Goal: Information Seeking & Learning: Learn about a topic

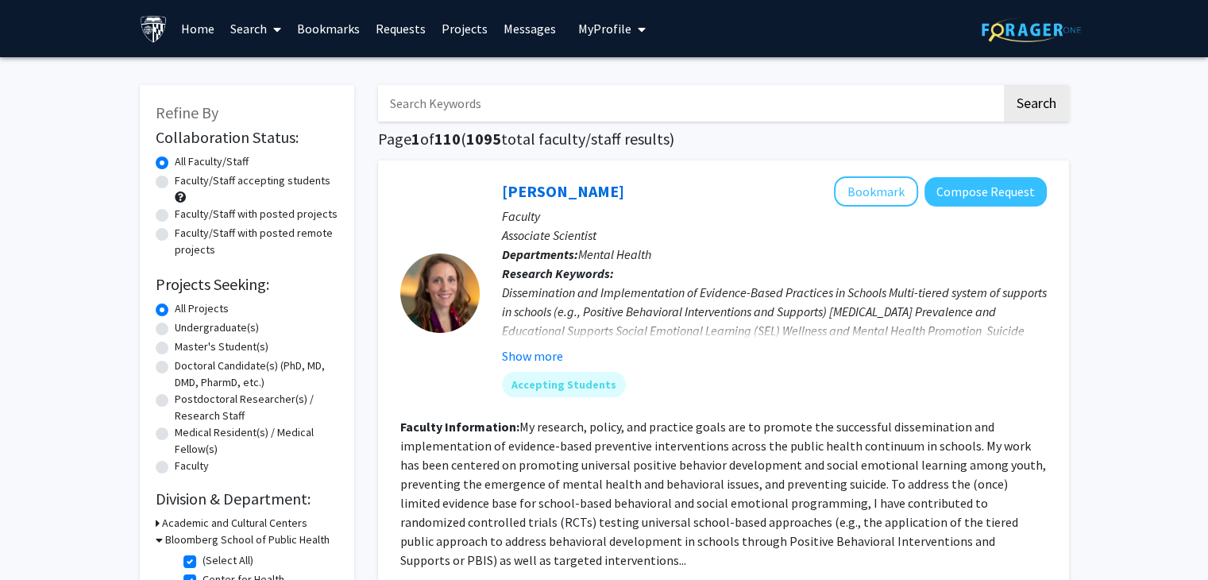
click at [175, 328] on label "Undergraduate(s)" at bounding box center [217, 327] width 84 height 17
click at [175, 328] on input "Undergraduate(s)" at bounding box center [180, 324] width 10 height 10
radio input "true"
click at [175, 350] on label "Master's Student(s)" at bounding box center [222, 346] width 94 height 17
click at [175, 349] on input "Master's Student(s)" at bounding box center [180, 343] width 10 height 10
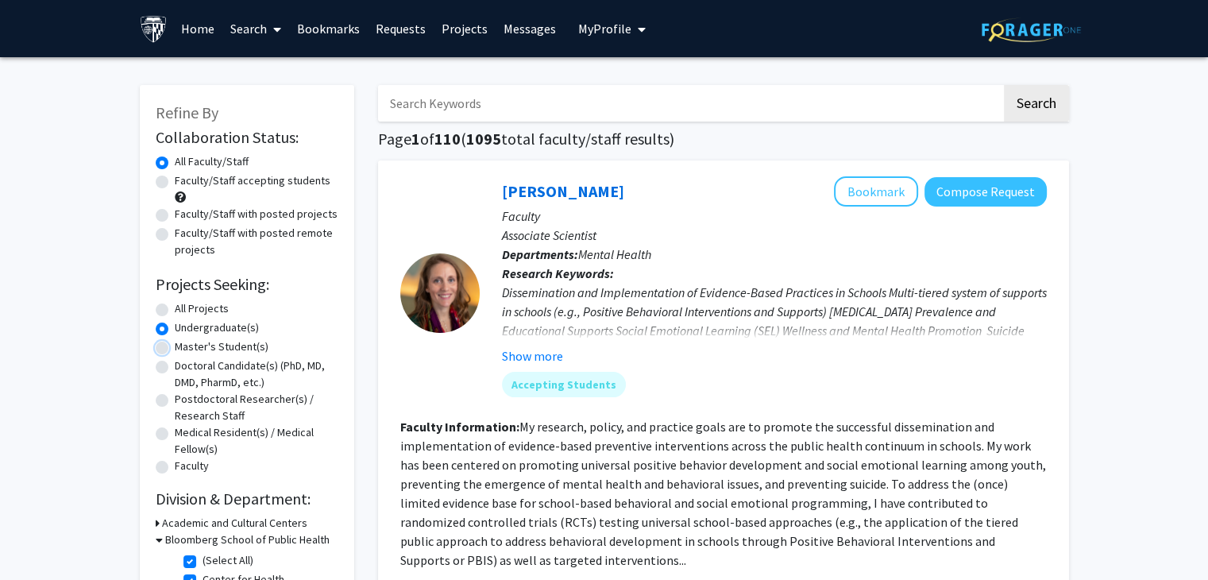
radio input "true"
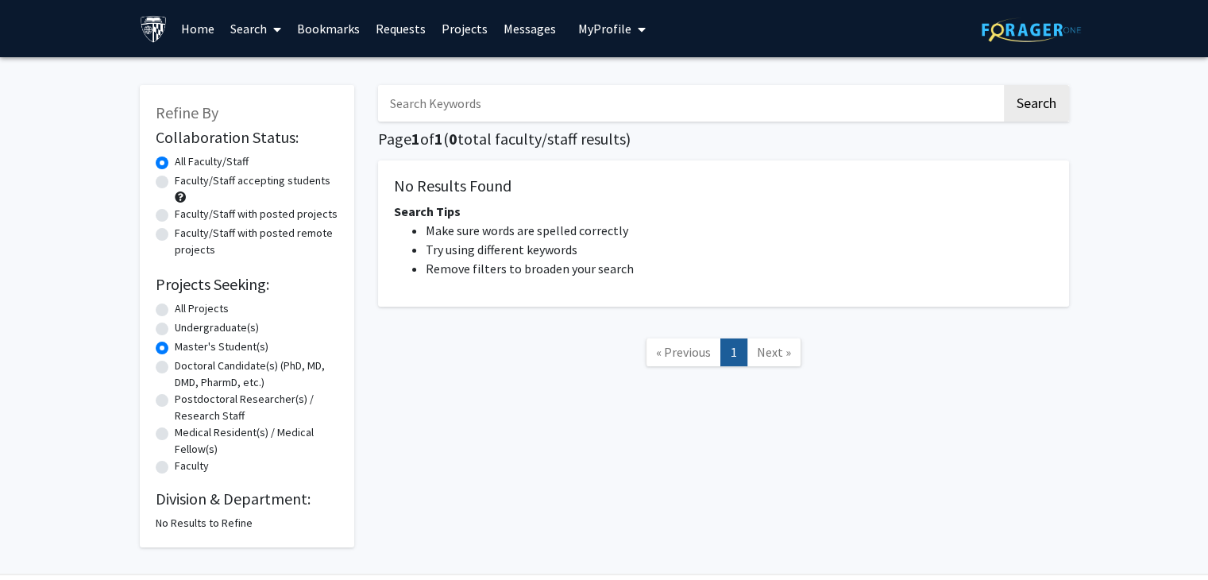
click at [175, 308] on label "All Projects" at bounding box center [202, 308] width 54 height 17
click at [175, 308] on input "All Projects" at bounding box center [180, 305] width 10 height 10
radio input "true"
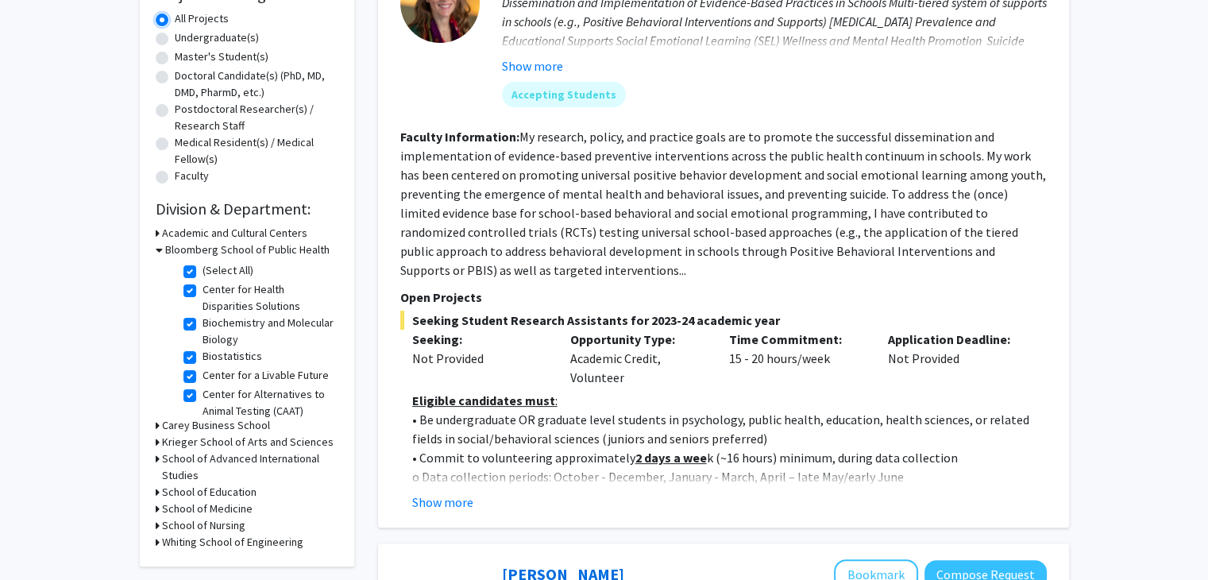
scroll to position [318, 0]
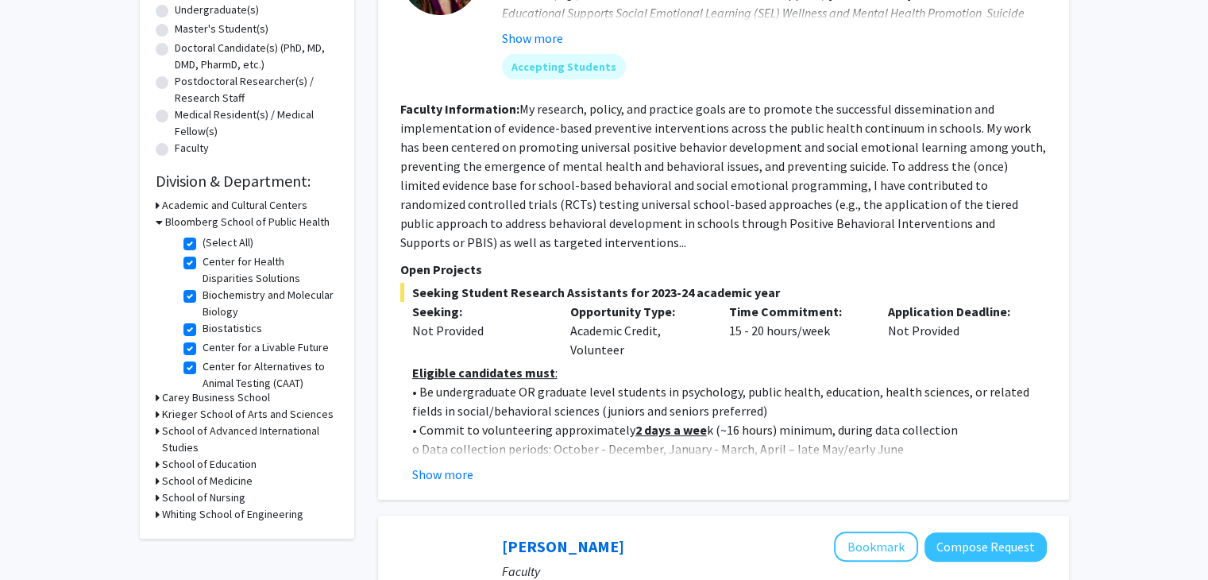
click at [230, 480] on h3 "School of Medicine" at bounding box center [207, 481] width 91 height 17
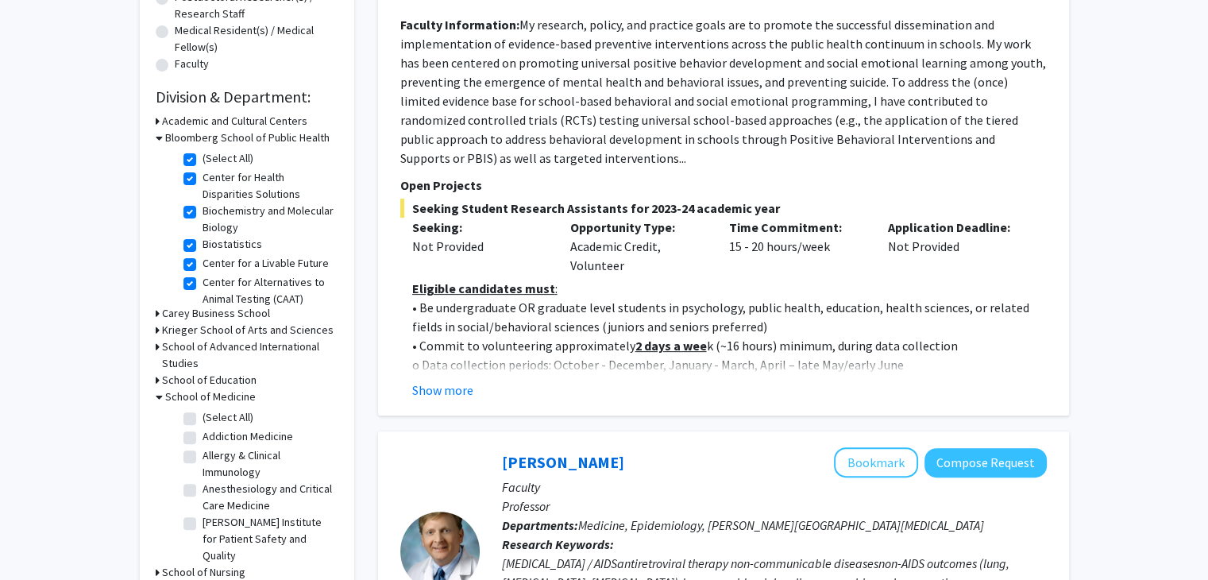
scroll to position [397, 0]
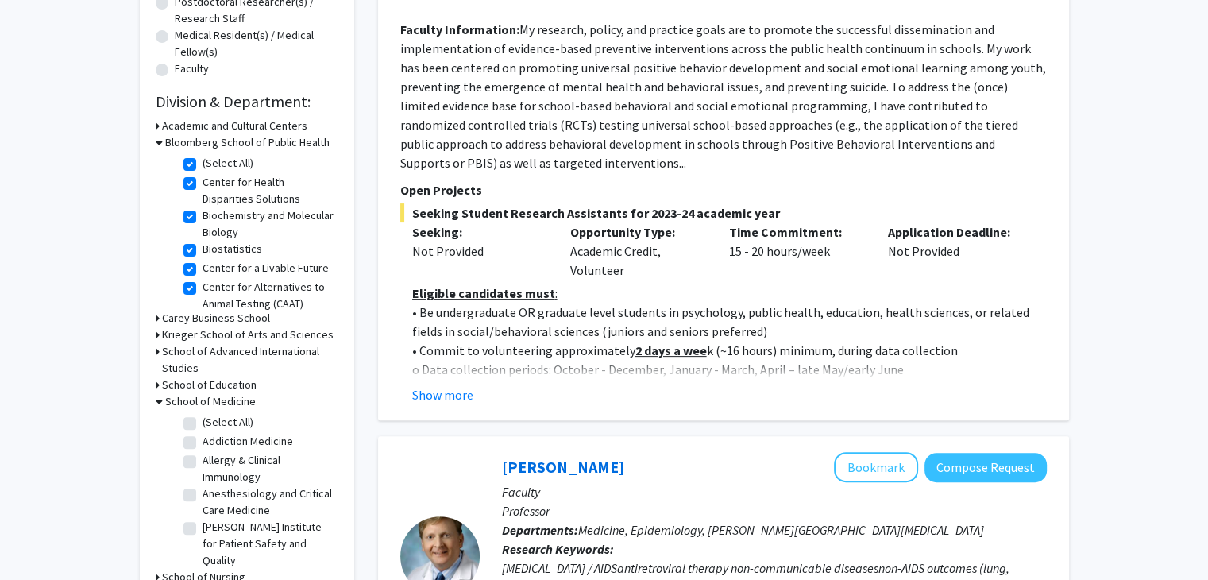
click at [230, 404] on h3 "School of Medicine" at bounding box center [210, 401] width 91 height 17
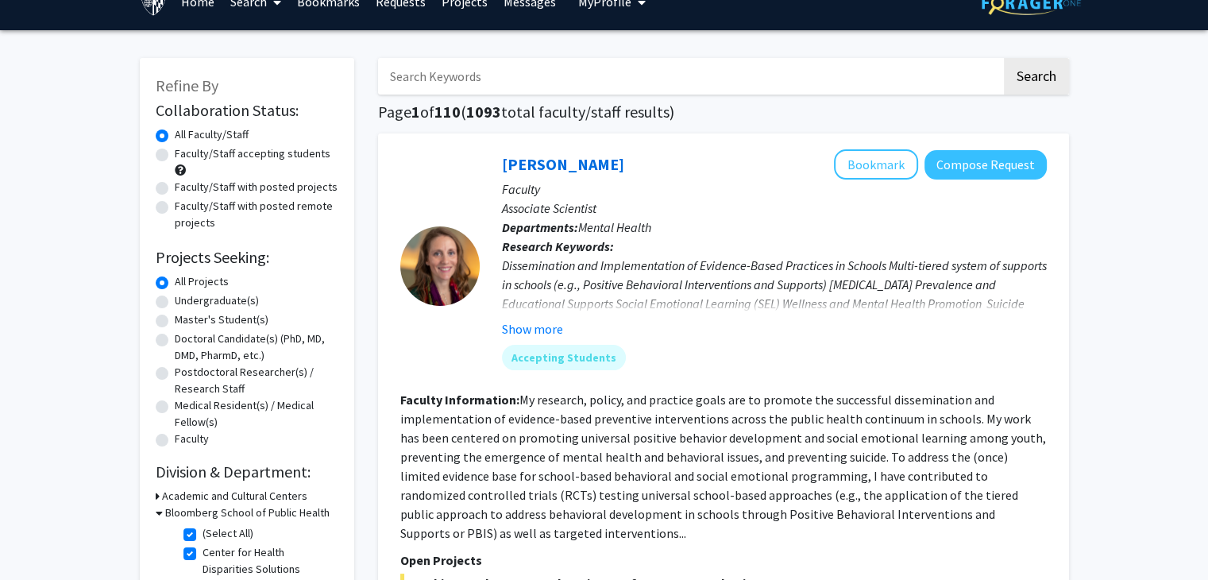
scroll to position [0, 0]
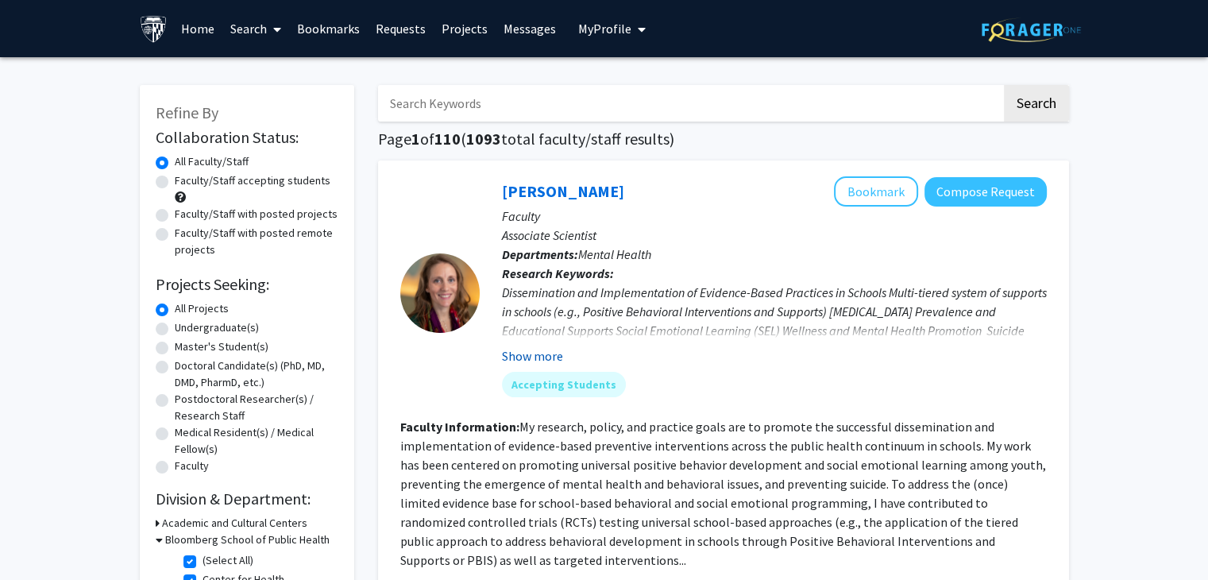
click at [528, 353] on button "Show more" at bounding box center [532, 355] width 61 height 19
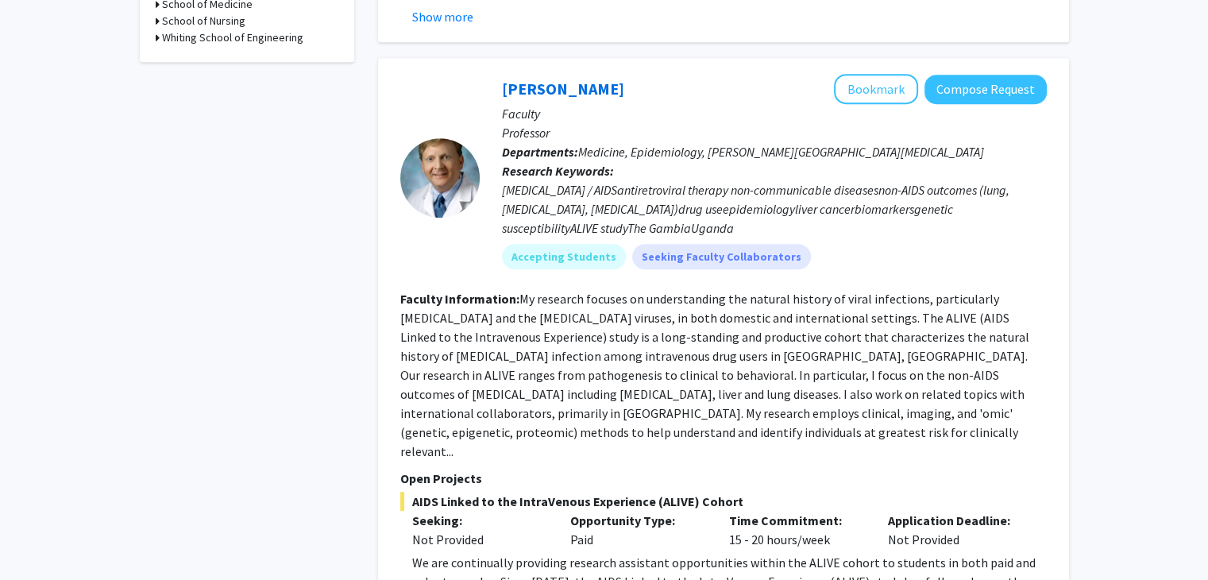
scroll to position [874, 0]
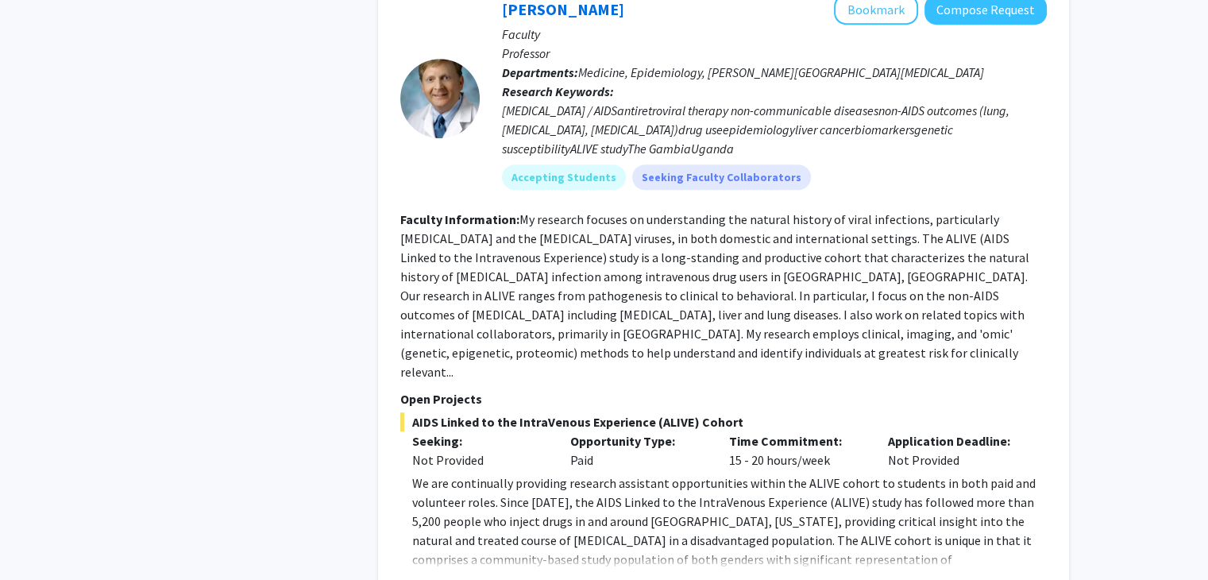
click at [442, 575] on button "Show more" at bounding box center [442, 584] width 61 height 19
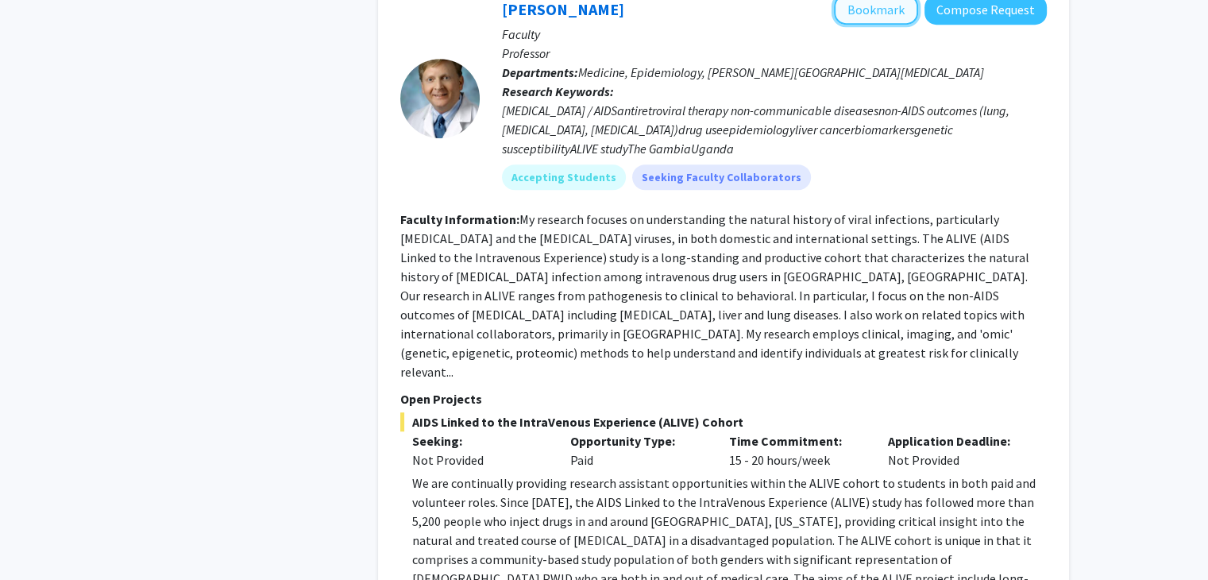
click at [898, 25] on button "Bookmark" at bounding box center [876, 9] width 84 height 30
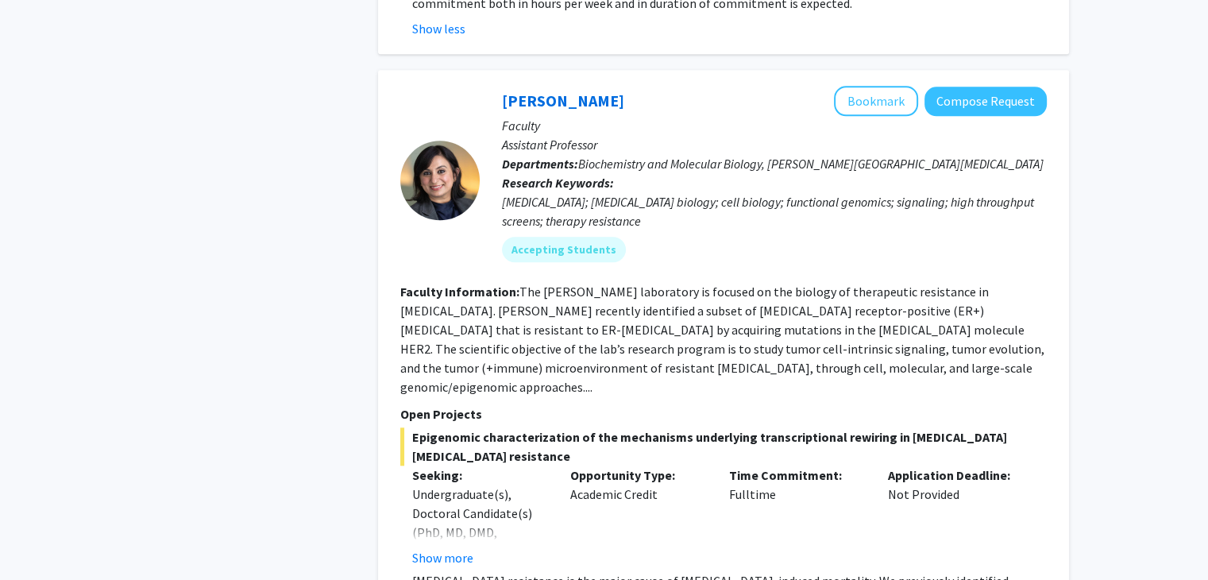
scroll to position [1588, 0]
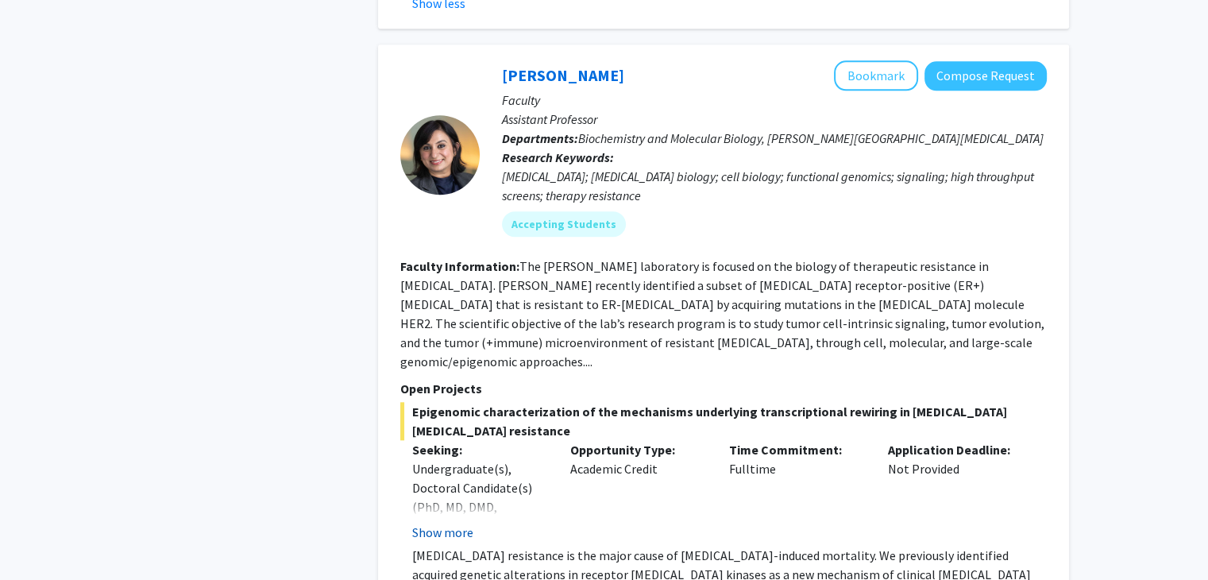
click at [460, 523] on button "Show more" at bounding box center [442, 532] width 61 height 19
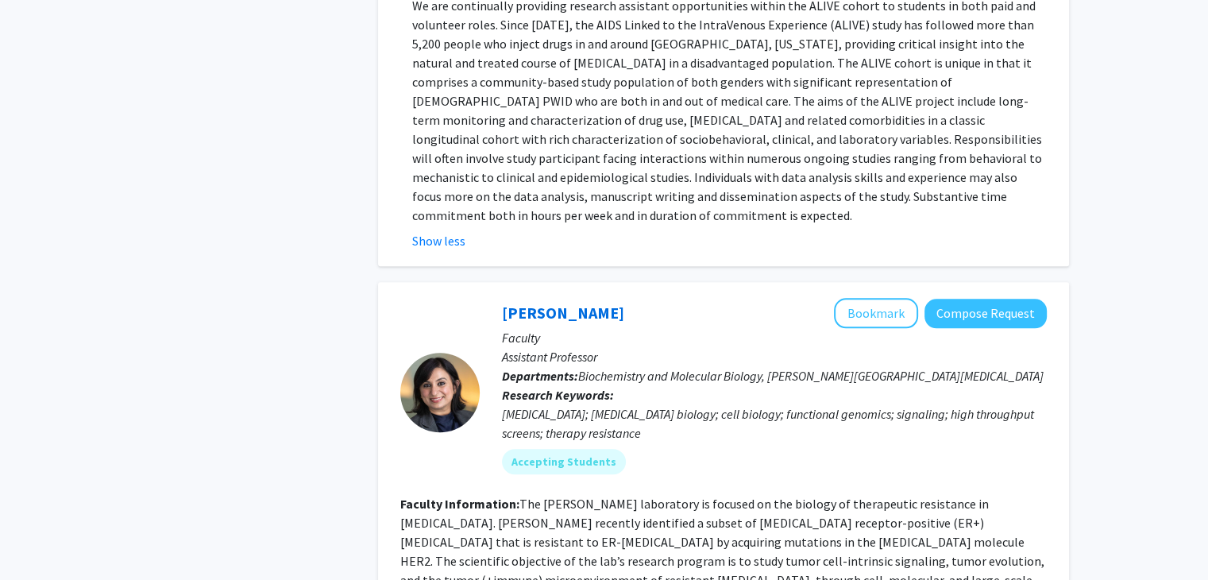
scroll to position [1350, 0]
click at [896, 299] on button "Bookmark" at bounding box center [876, 314] width 84 height 30
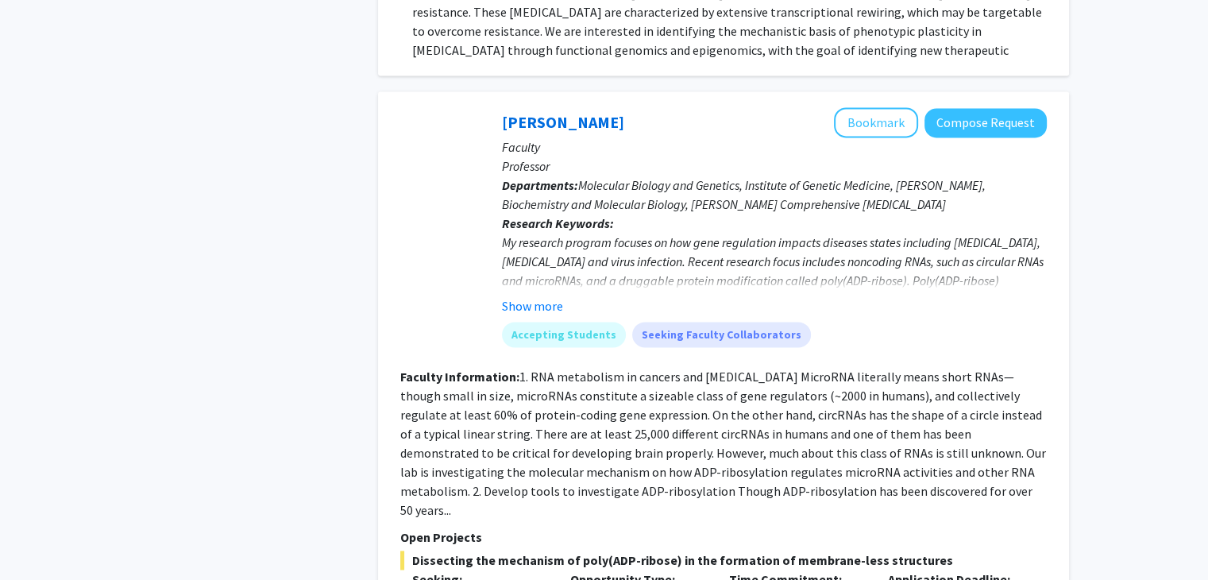
scroll to position [2383, 0]
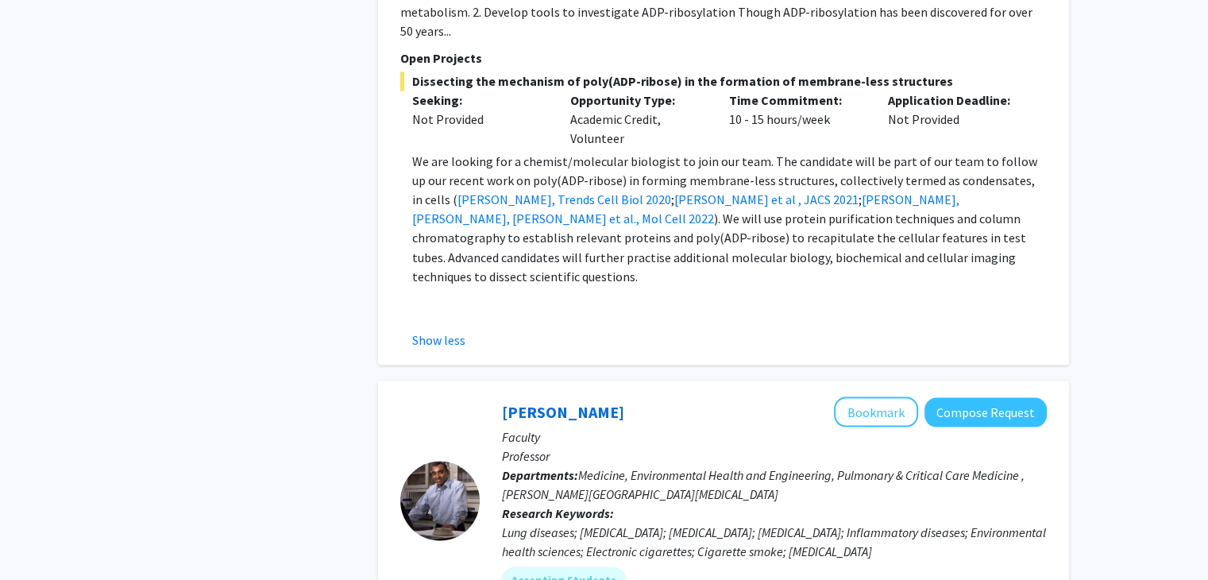
scroll to position [2859, 0]
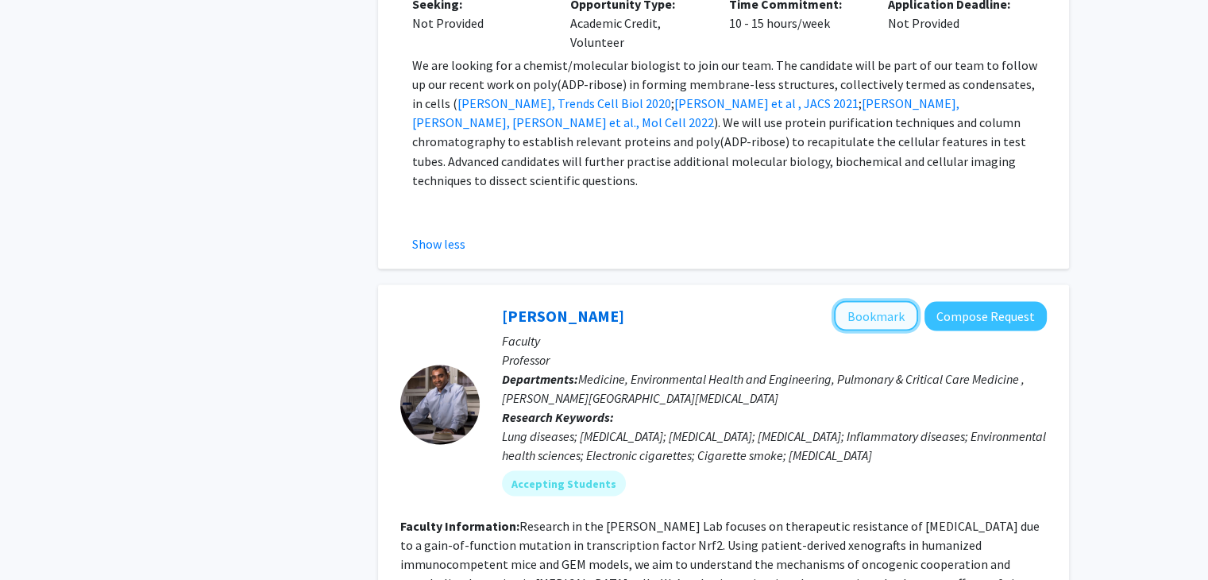
click at [891, 300] on button "Bookmark" at bounding box center [876, 315] width 84 height 30
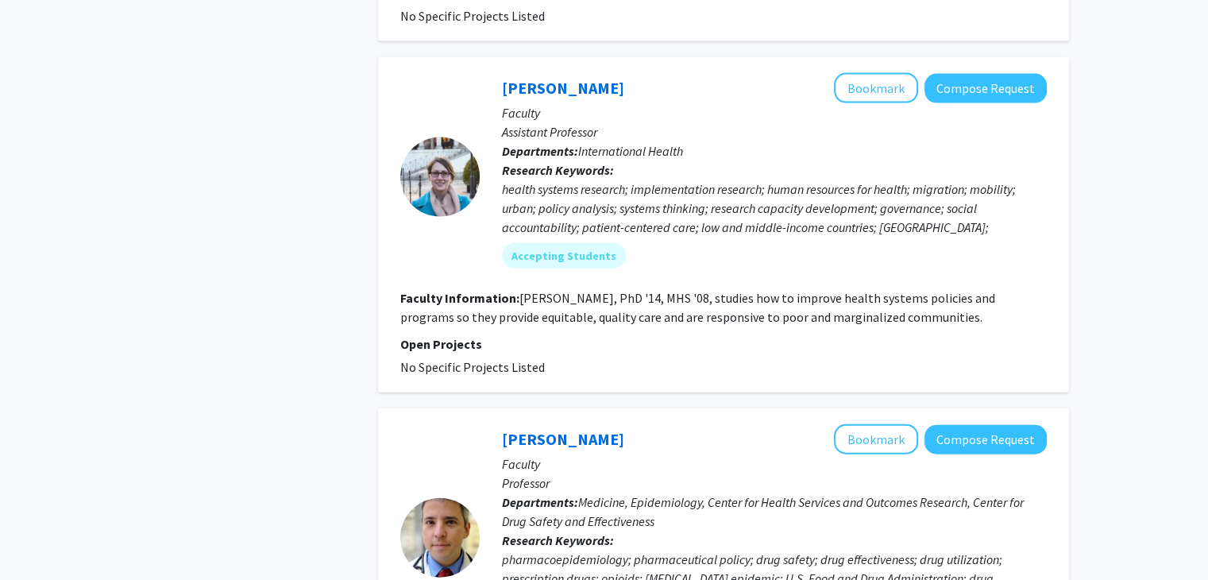
scroll to position [3653, 0]
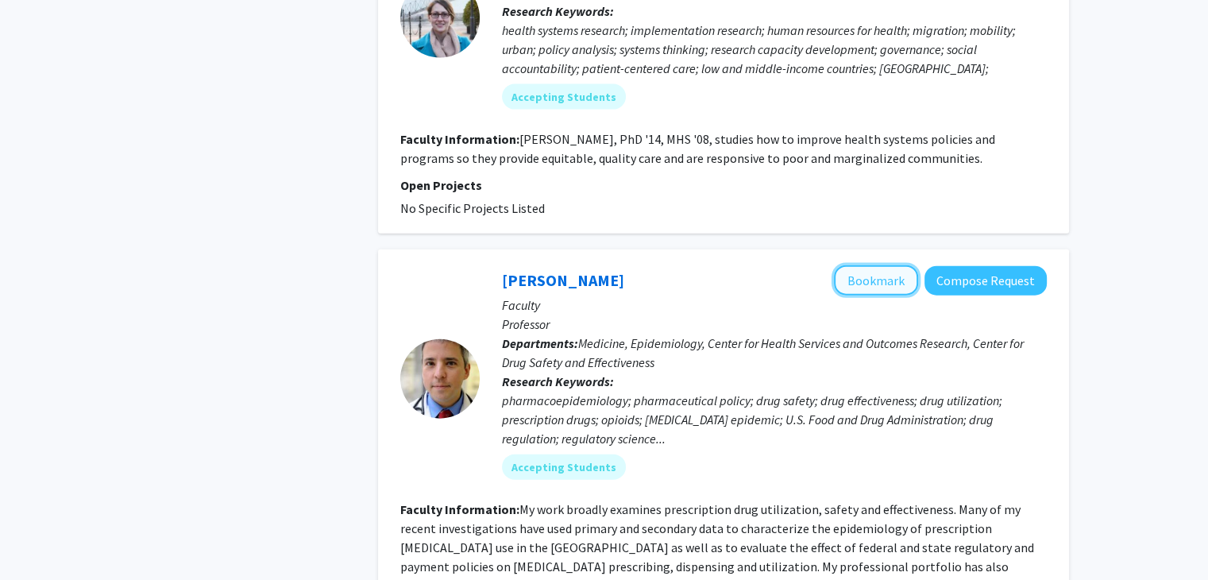
click at [897, 265] on button "Bookmark" at bounding box center [876, 280] width 84 height 30
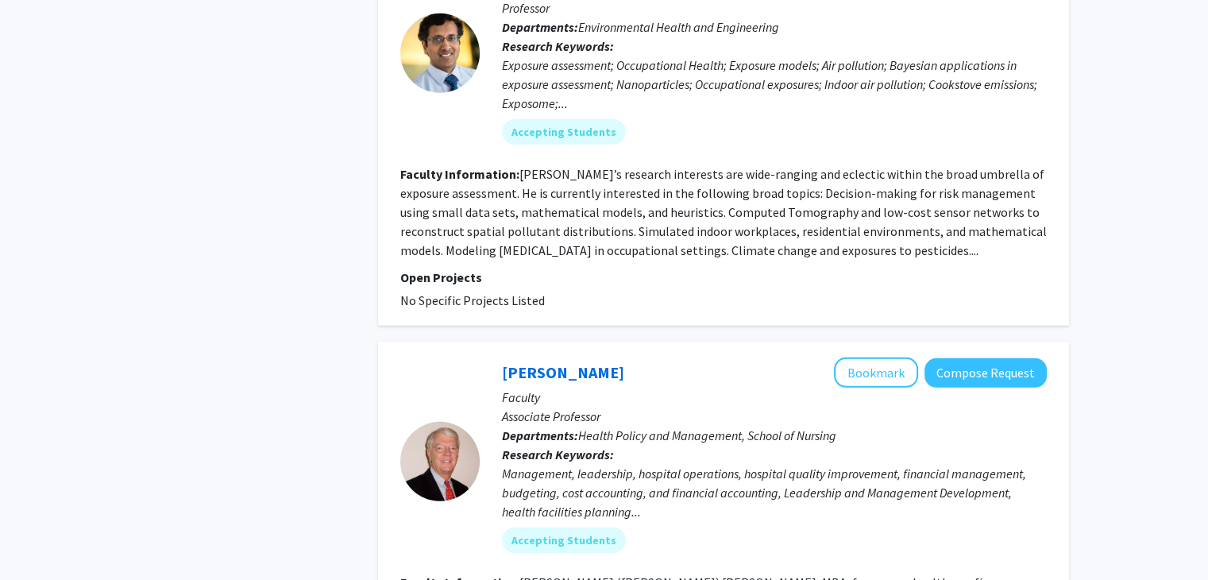
scroll to position [4765, 0]
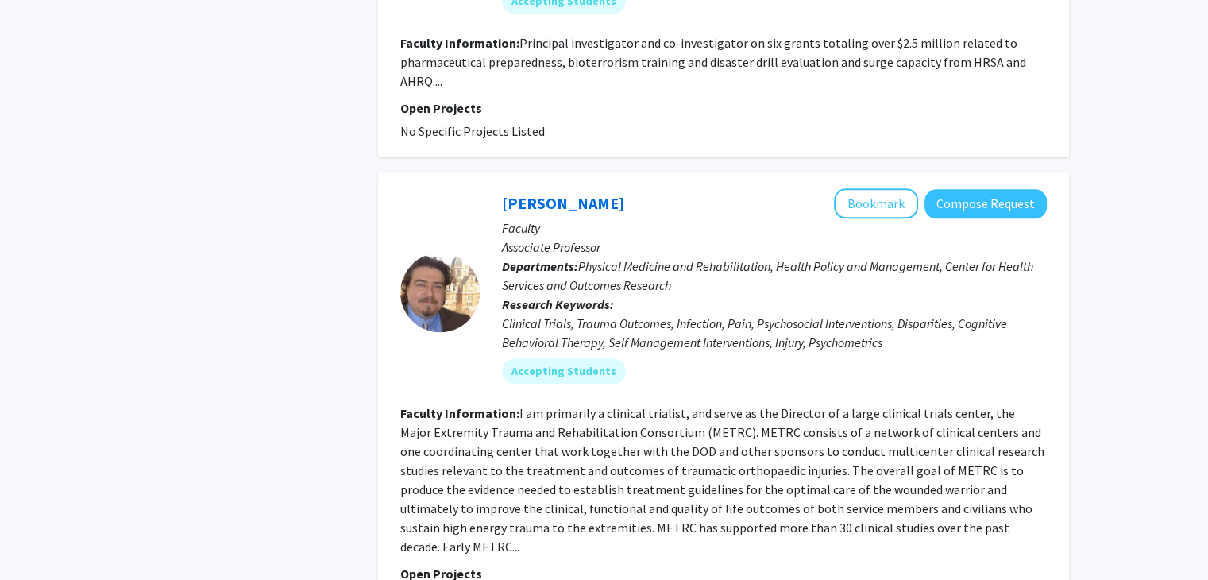
scroll to position [1668, 0]
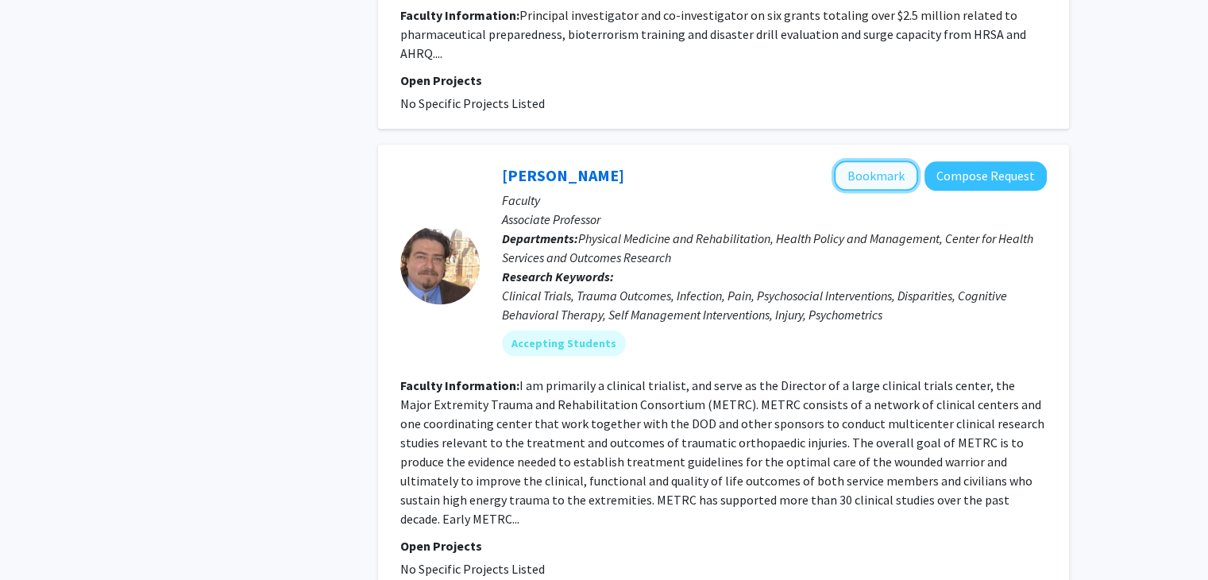
click at [889, 160] on button "Bookmark" at bounding box center [876, 175] width 84 height 30
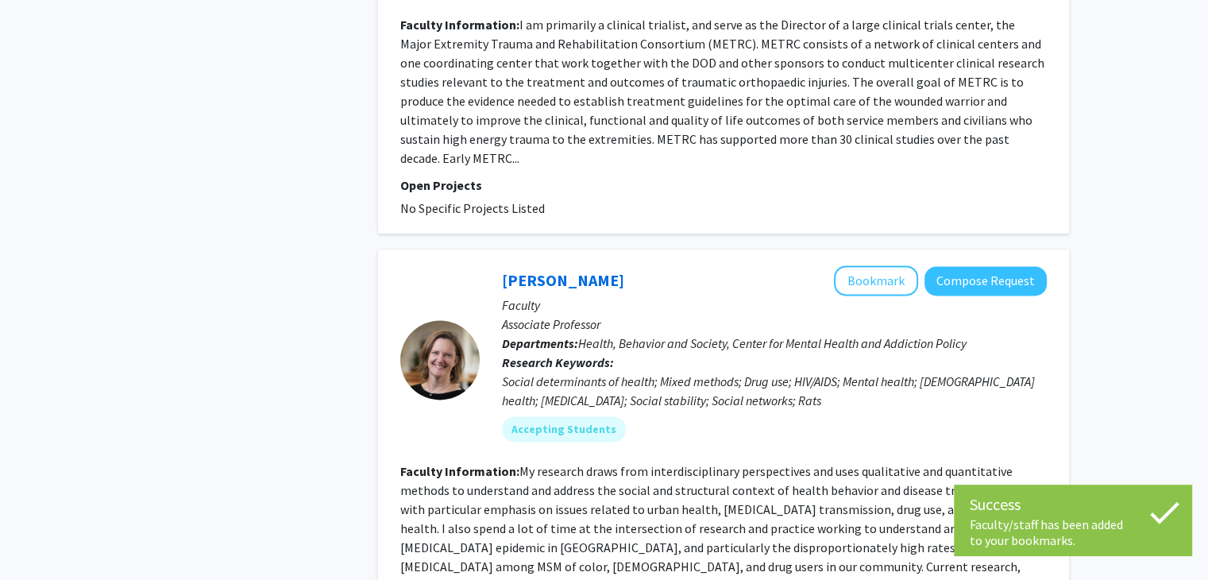
scroll to position [2065, 0]
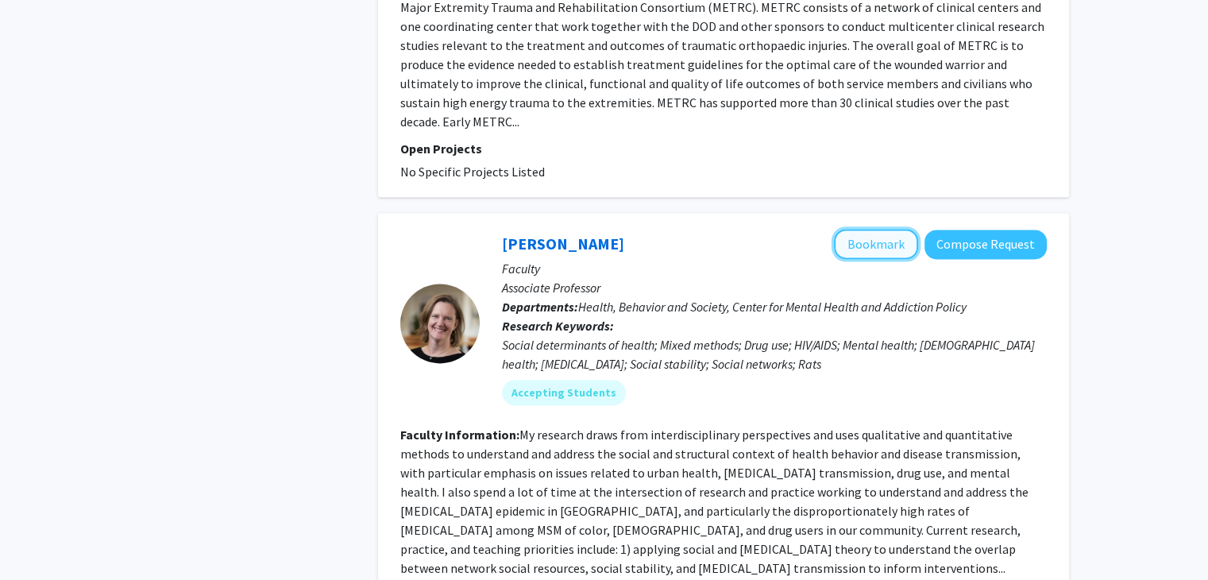
click at [901, 229] on button "Bookmark" at bounding box center [876, 244] width 84 height 30
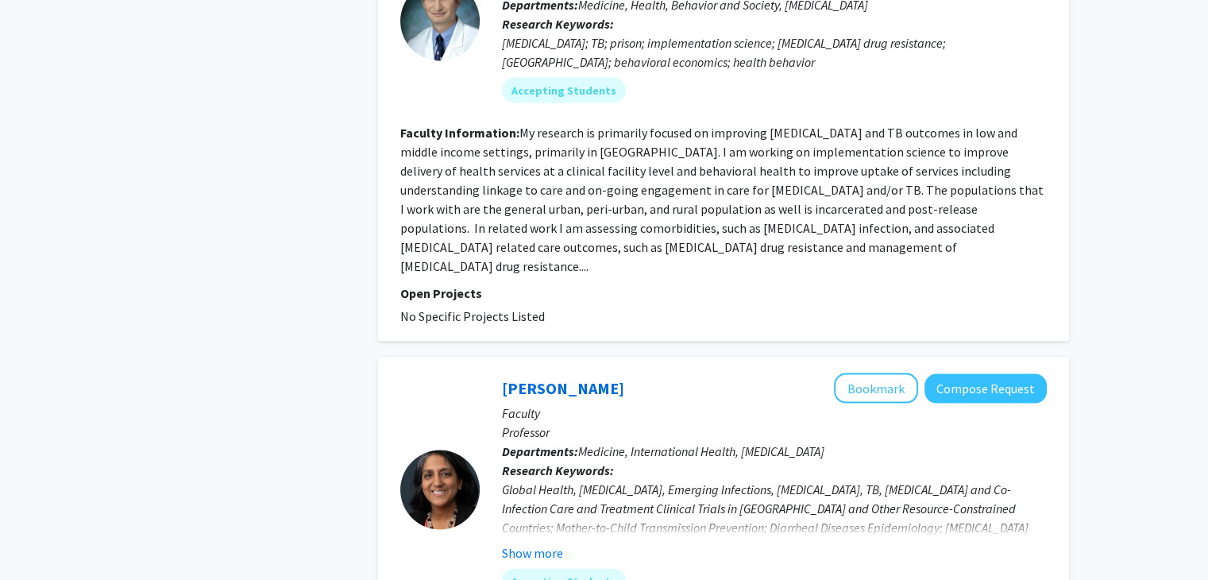
scroll to position [3336, 0]
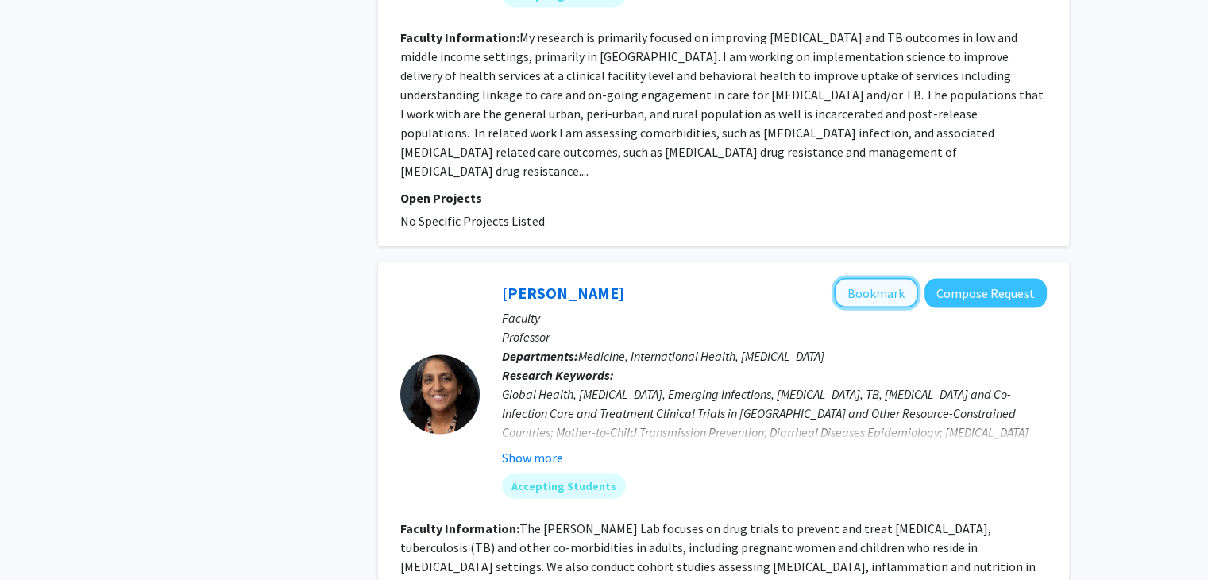
click at [876, 278] on button "Bookmark" at bounding box center [876, 293] width 84 height 30
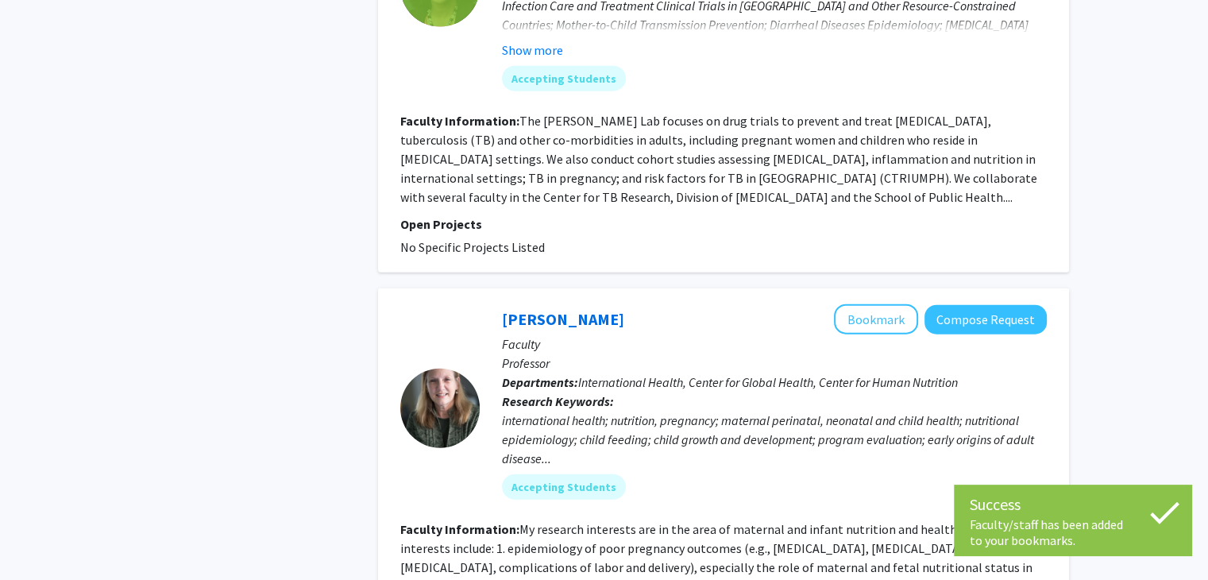
scroll to position [3812, 0]
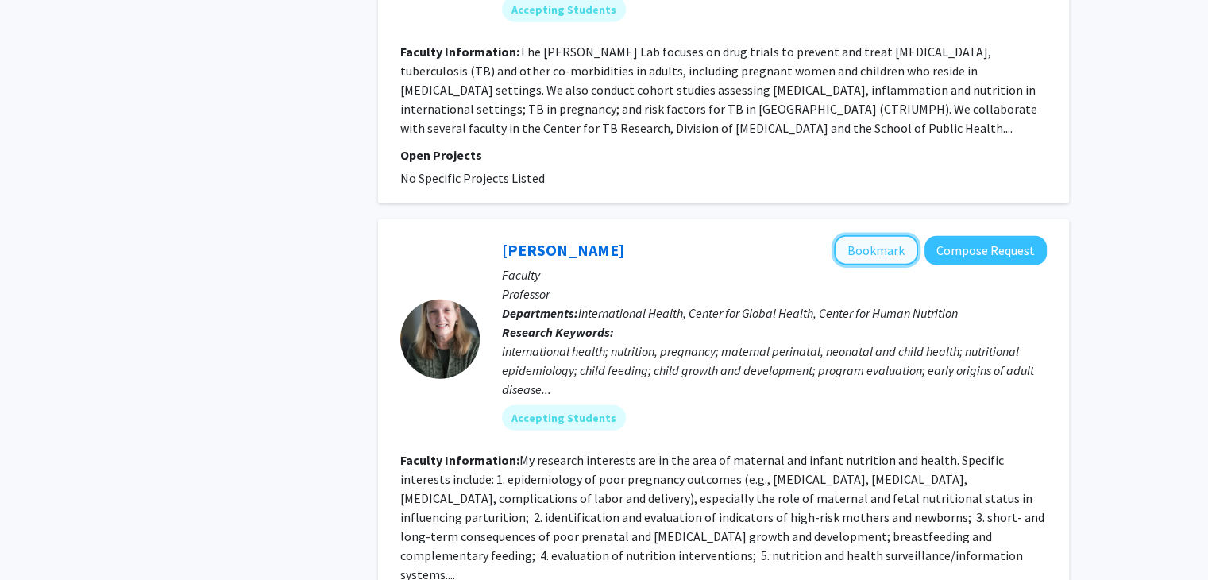
click at [878, 235] on button "Bookmark" at bounding box center [876, 250] width 84 height 30
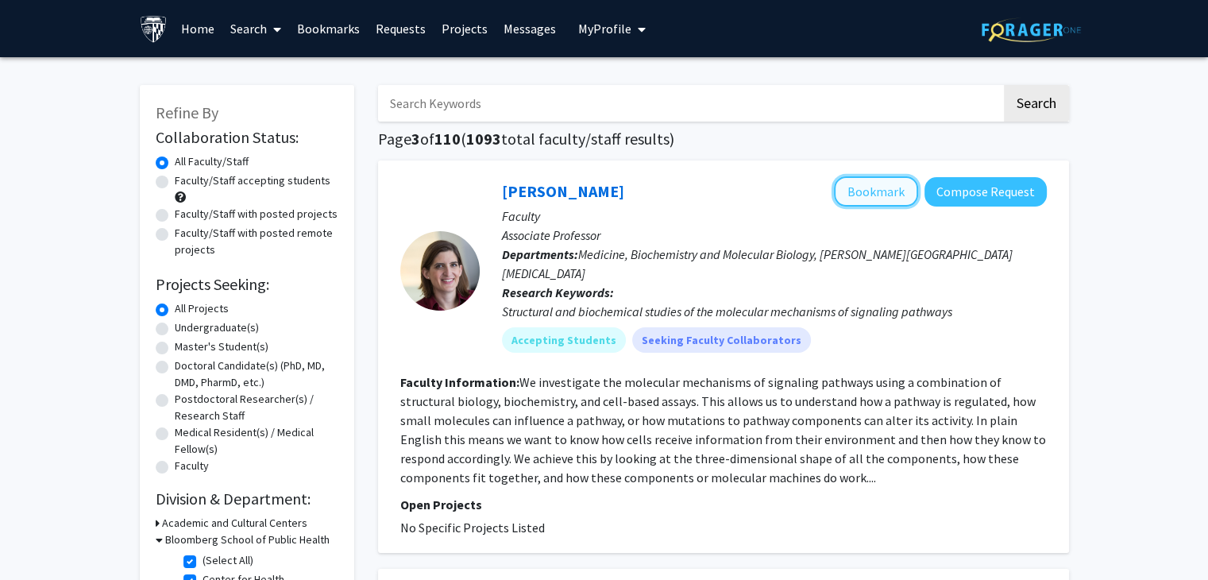
click at [877, 196] on button "Bookmark" at bounding box center [876, 191] width 84 height 30
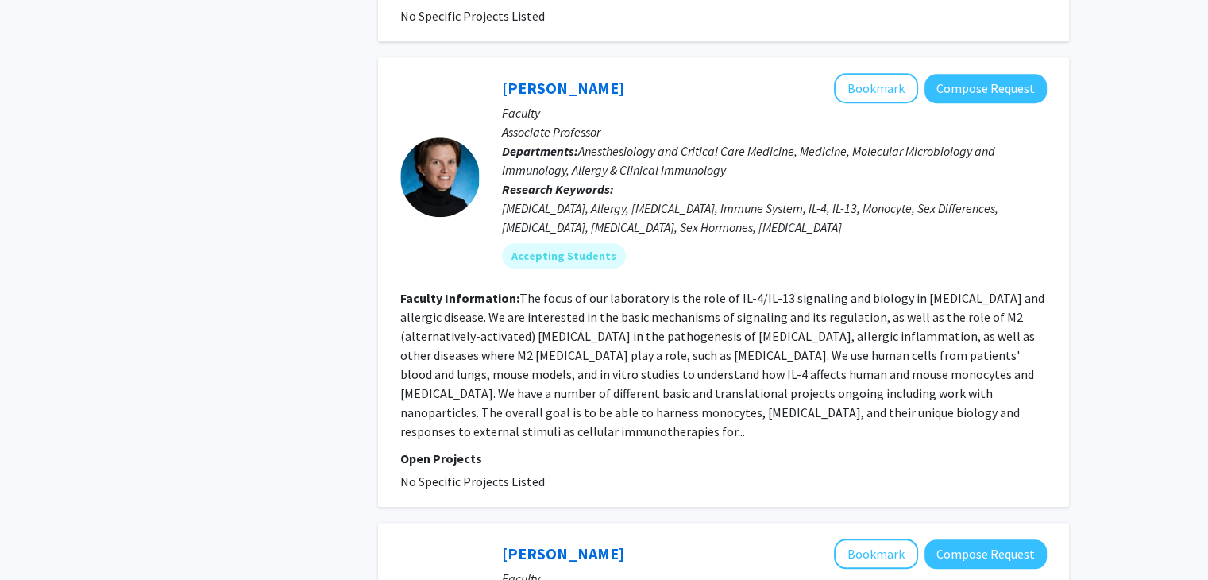
scroll to position [1350, 0]
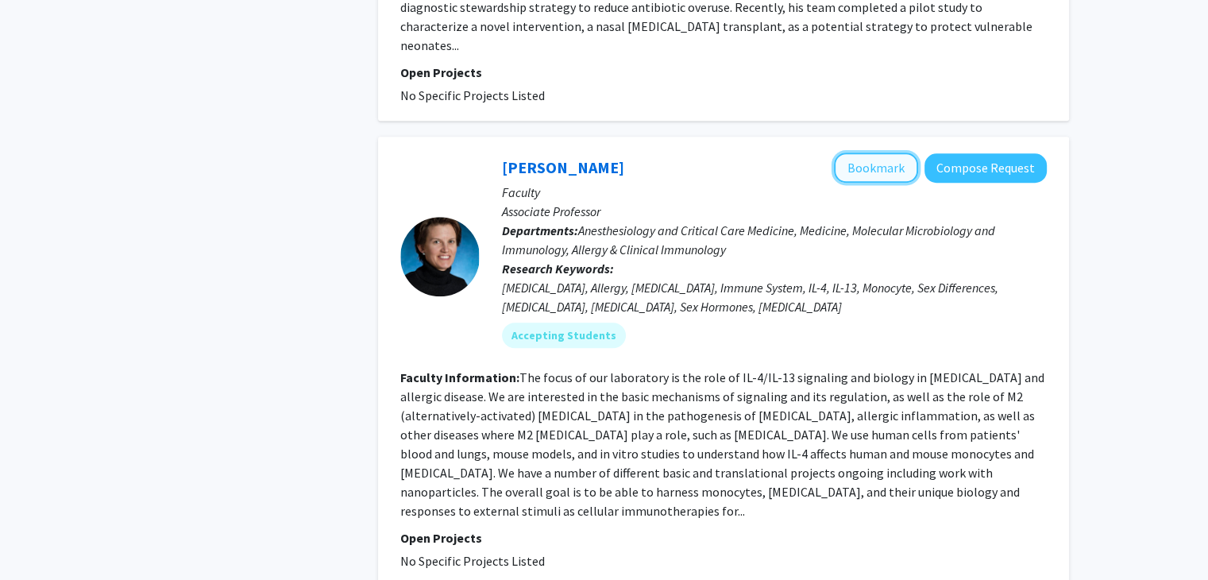
click at [895, 152] on button "Bookmark" at bounding box center [876, 167] width 84 height 30
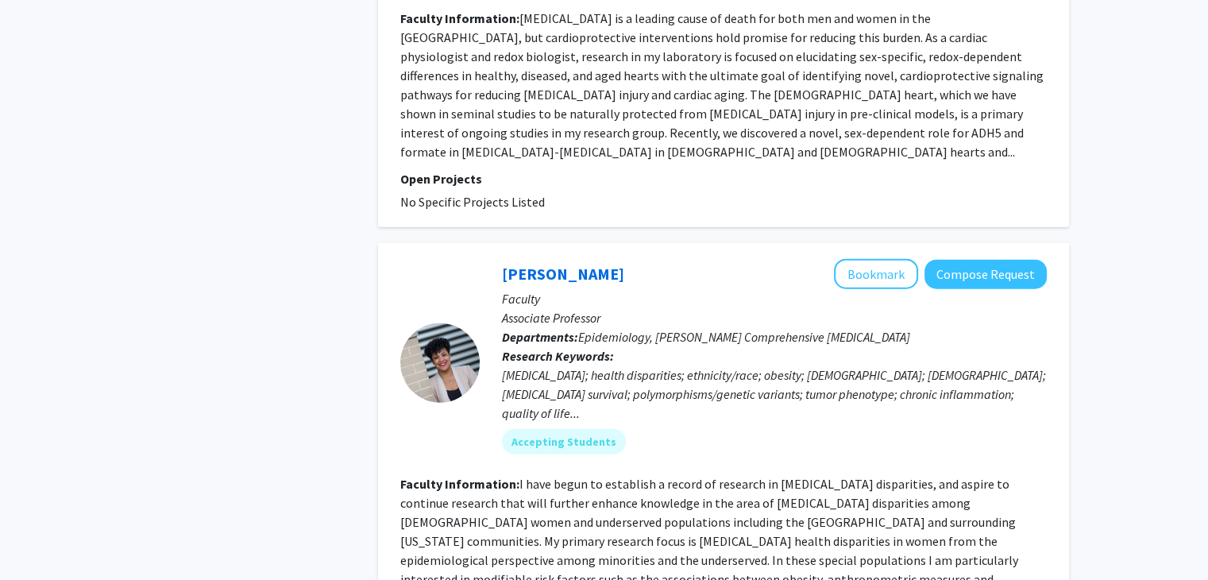
scroll to position [3891, 0]
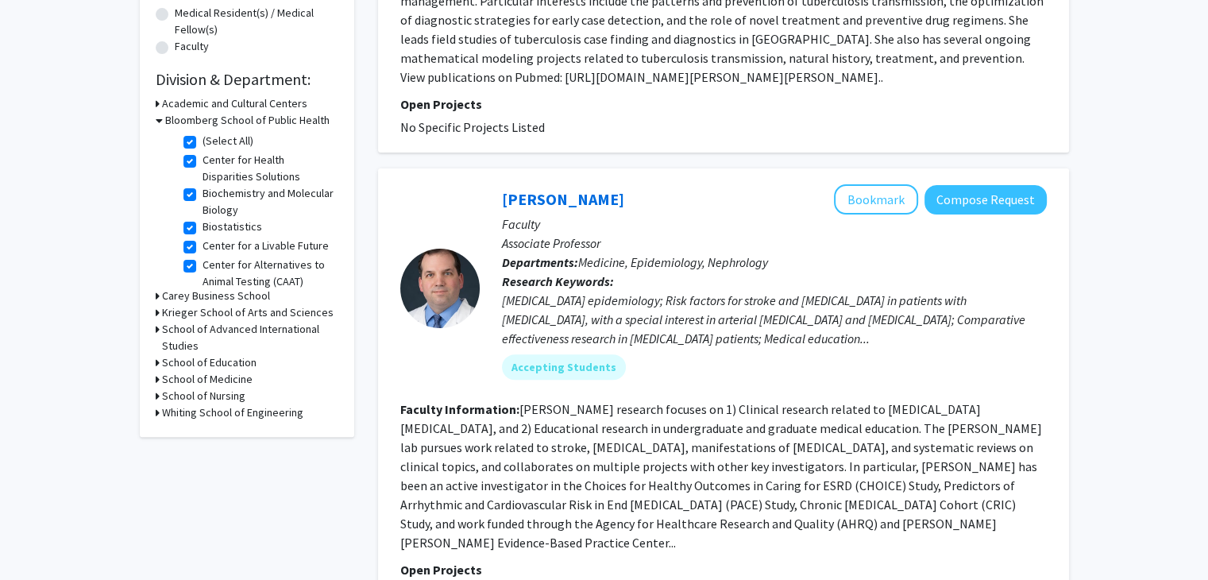
scroll to position [477, 0]
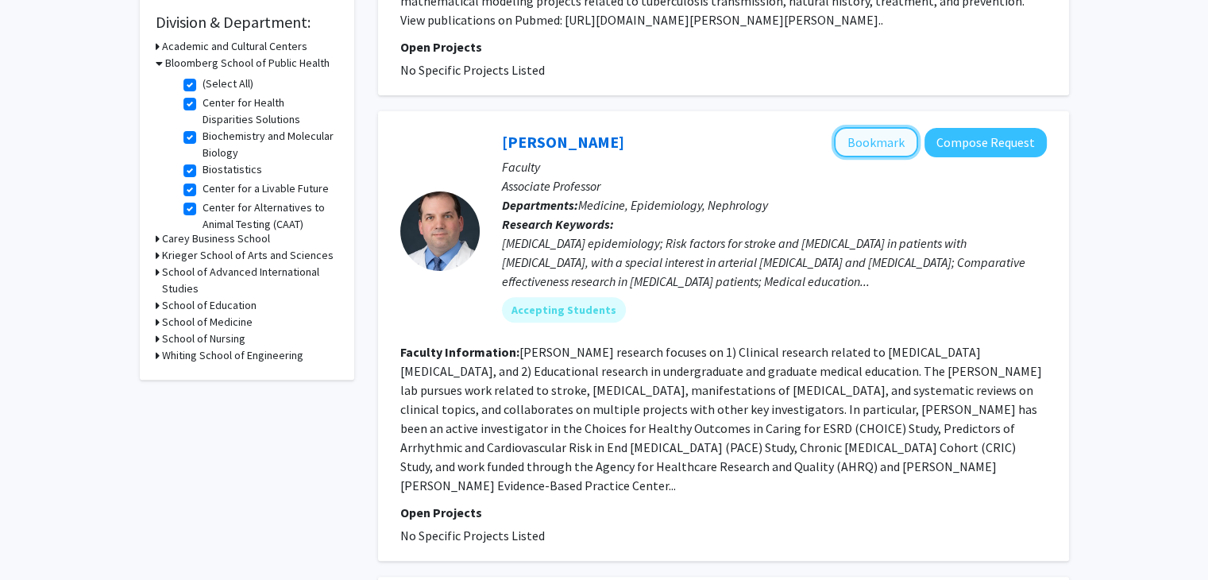
click at [887, 145] on button "Bookmark" at bounding box center [876, 142] width 84 height 30
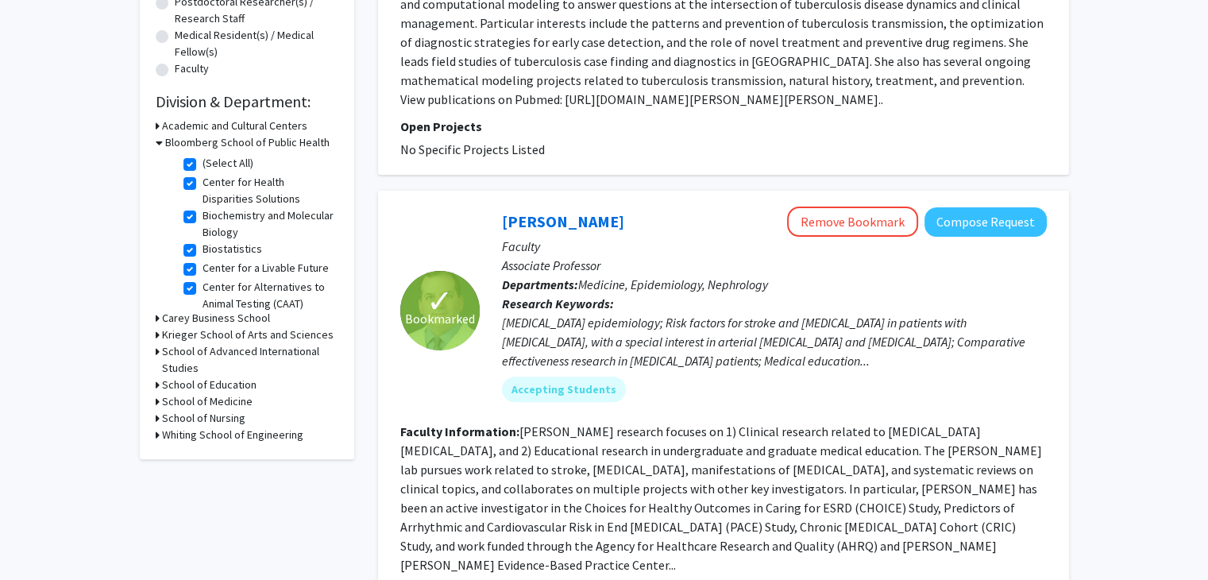
scroll to position [0, 0]
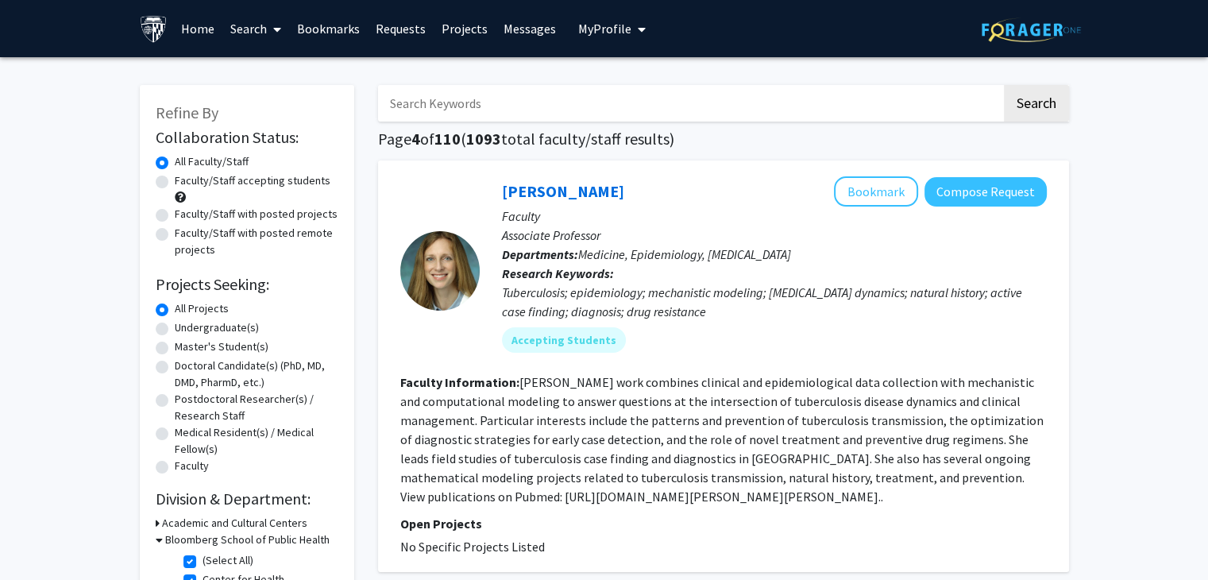
click at [175, 183] on label "Faculty/Staff accepting students" at bounding box center [253, 180] width 156 height 17
click at [175, 183] on input "Faculty/Staff accepting students" at bounding box center [180, 177] width 10 height 10
radio input "true"
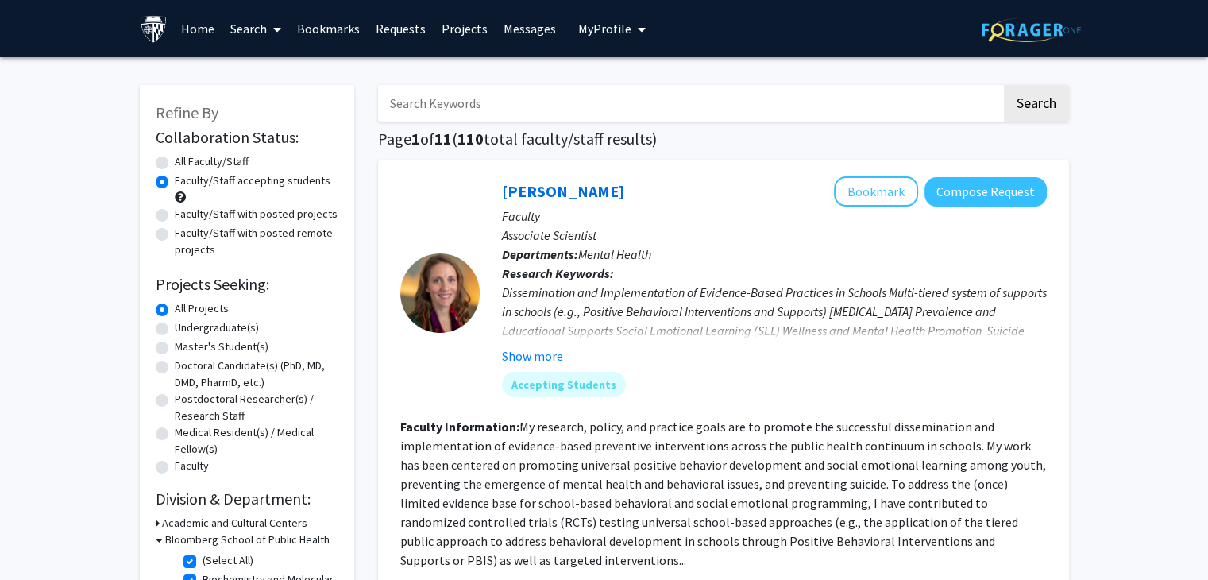
click at [347, 29] on link "Bookmarks" at bounding box center [328, 29] width 79 height 56
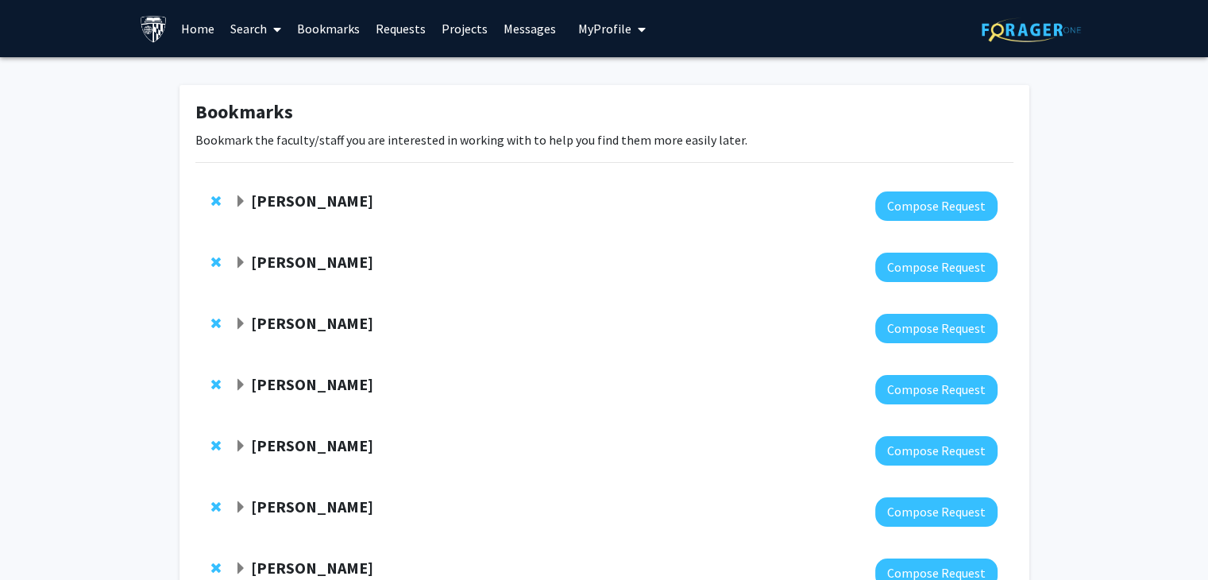
click at [407, 36] on link "Requests" at bounding box center [401, 29] width 66 height 56
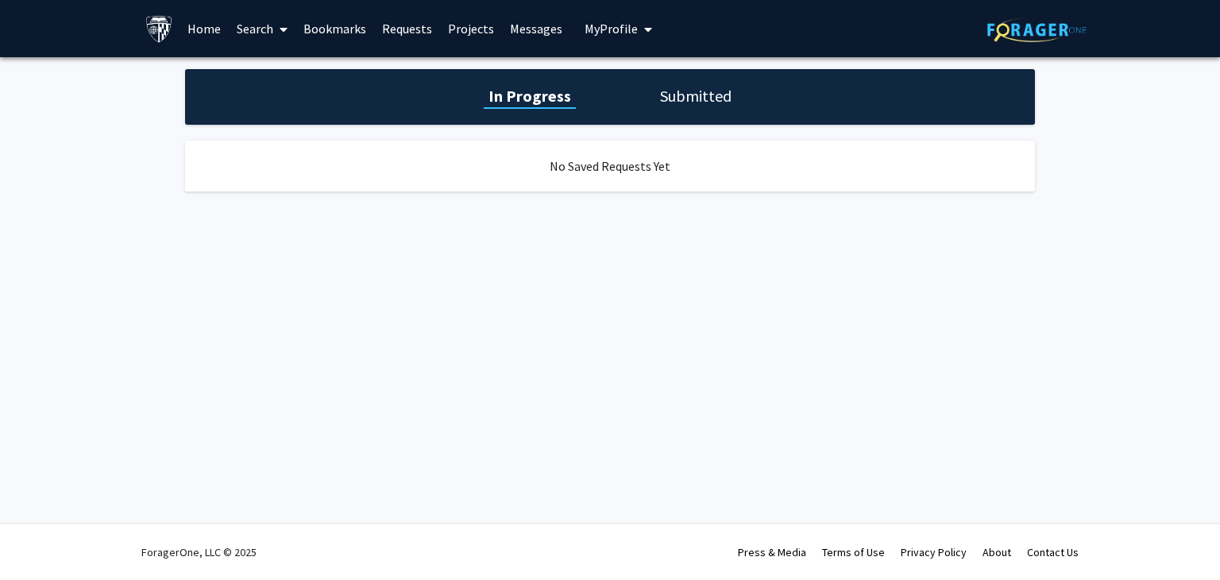
click at [460, 29] on link "Projects" at bounding box center [471, 29] width 62 height 56
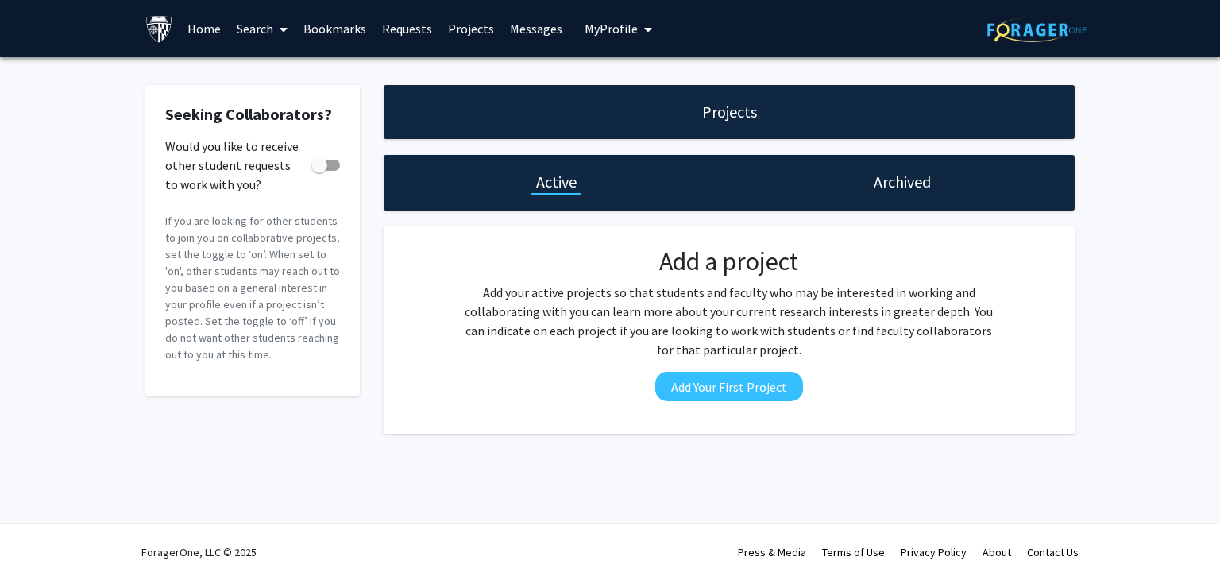
click at [515, 28] on link "Messages" at bounding box center [536, 29] width 68 height 56
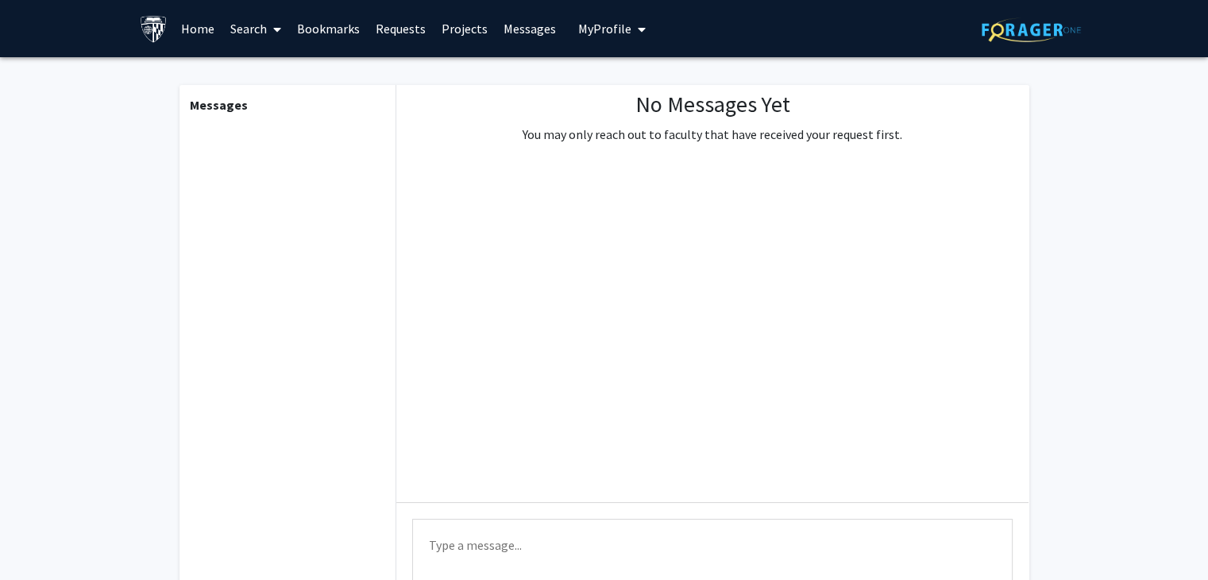
click at [321, 28] on link "Bookmarks" at bounding box center [328, 29] width 79 height 56
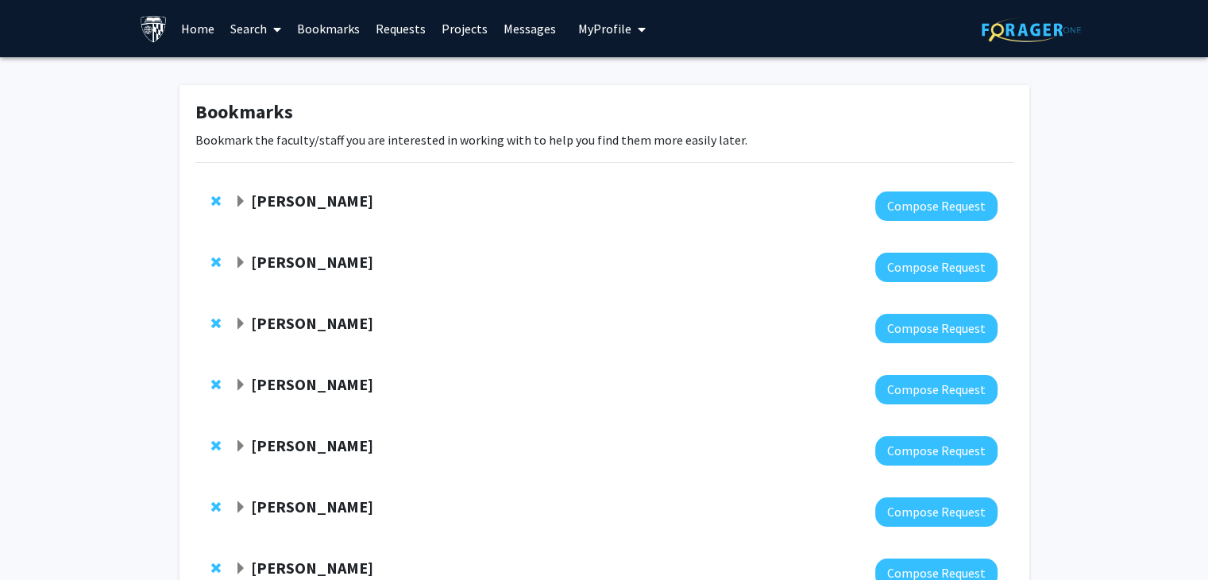
click at [190, 29] on link "Home" at bounding box center [197, 29] width 49 height 56
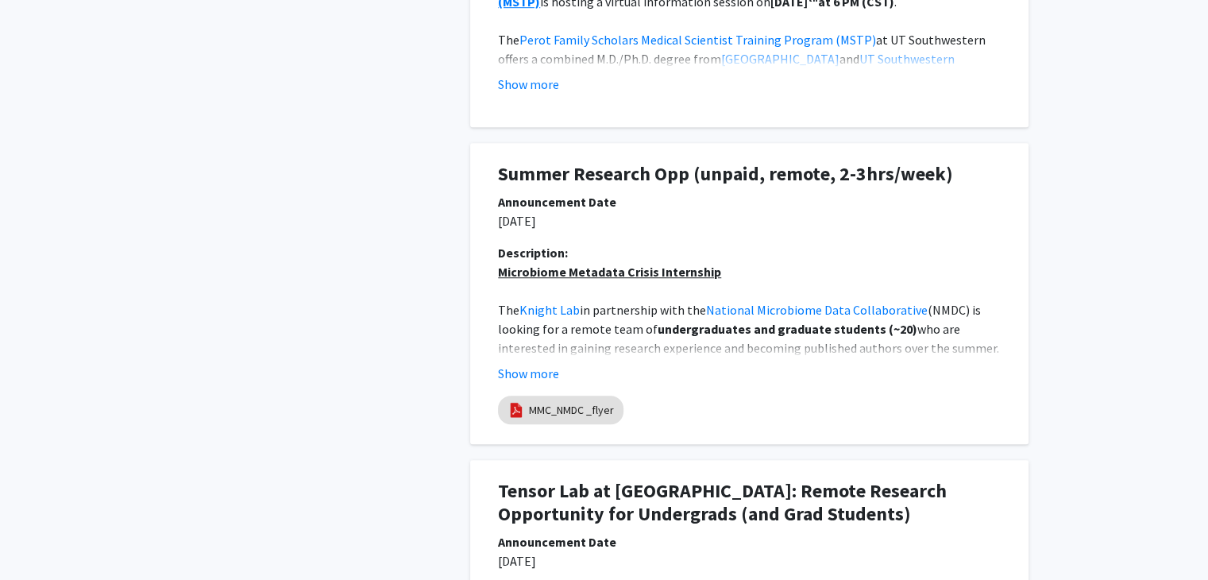
scroll to position [1112, 0]
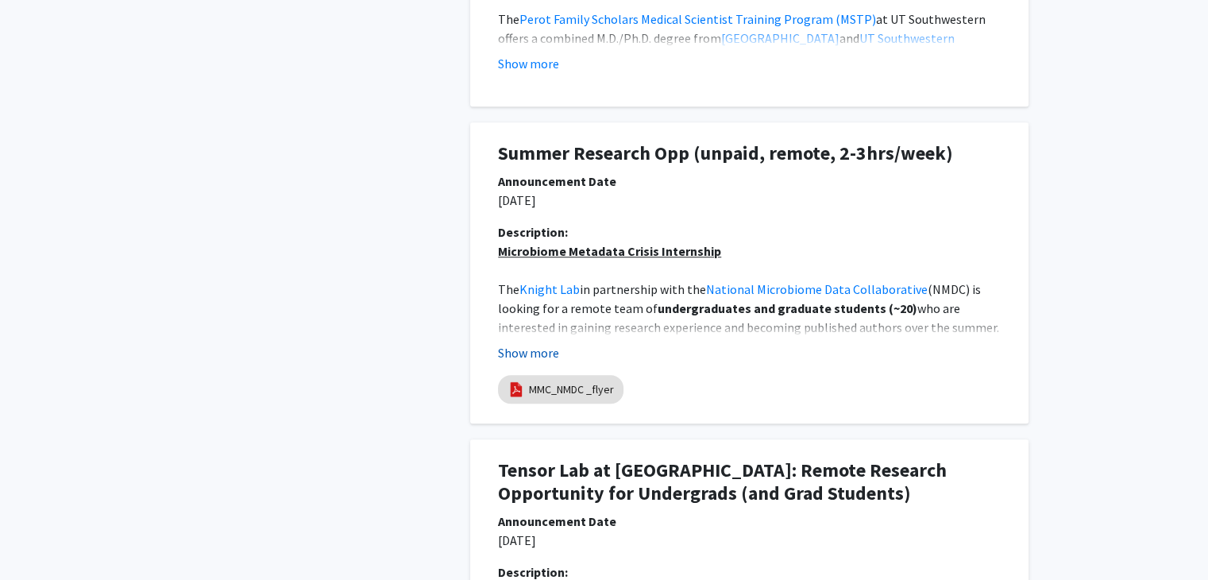
click at [538, 351] on button "Show more" at bounding box center [528, 352] width 61 height 19
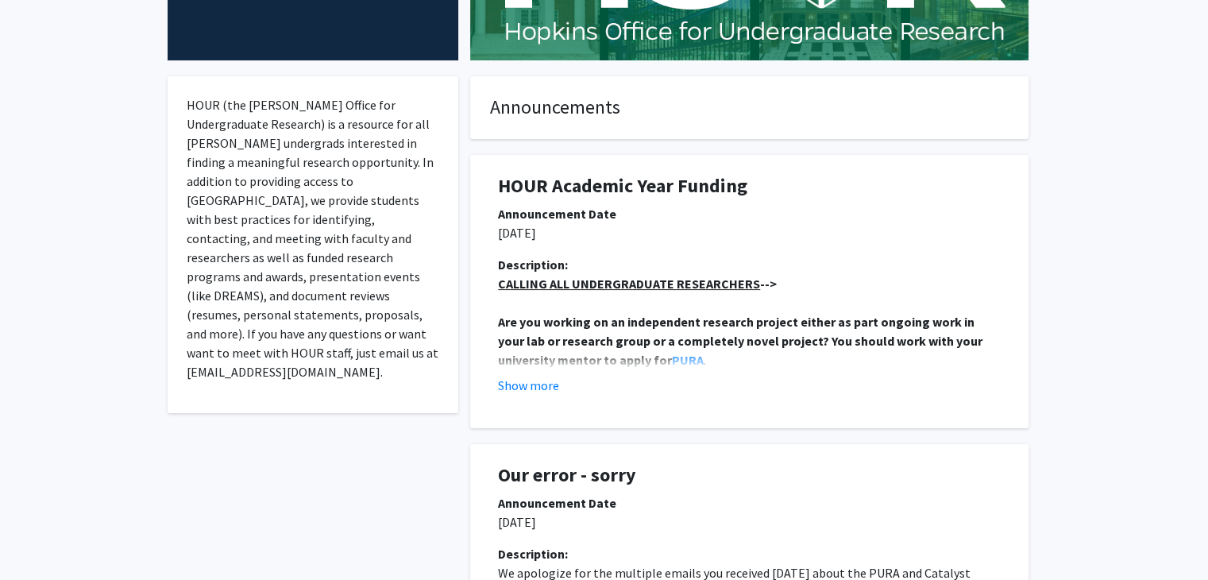
scroll to position [0, 0]
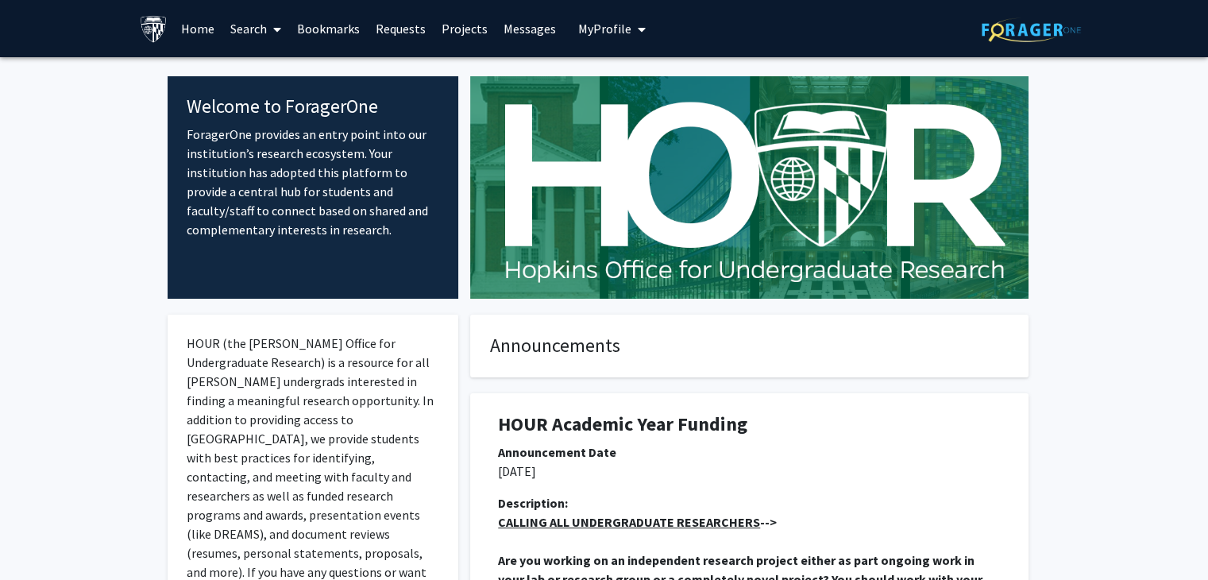
click at [200, 28] on link "Home" at bounding box center [197, 29] width 49 height 56
click at [206, 36] on link "Home" at bounding box center [197, 29] width 49 height 56
